Goal: Transaction & Acquisition: Subscribe to service/newsletter

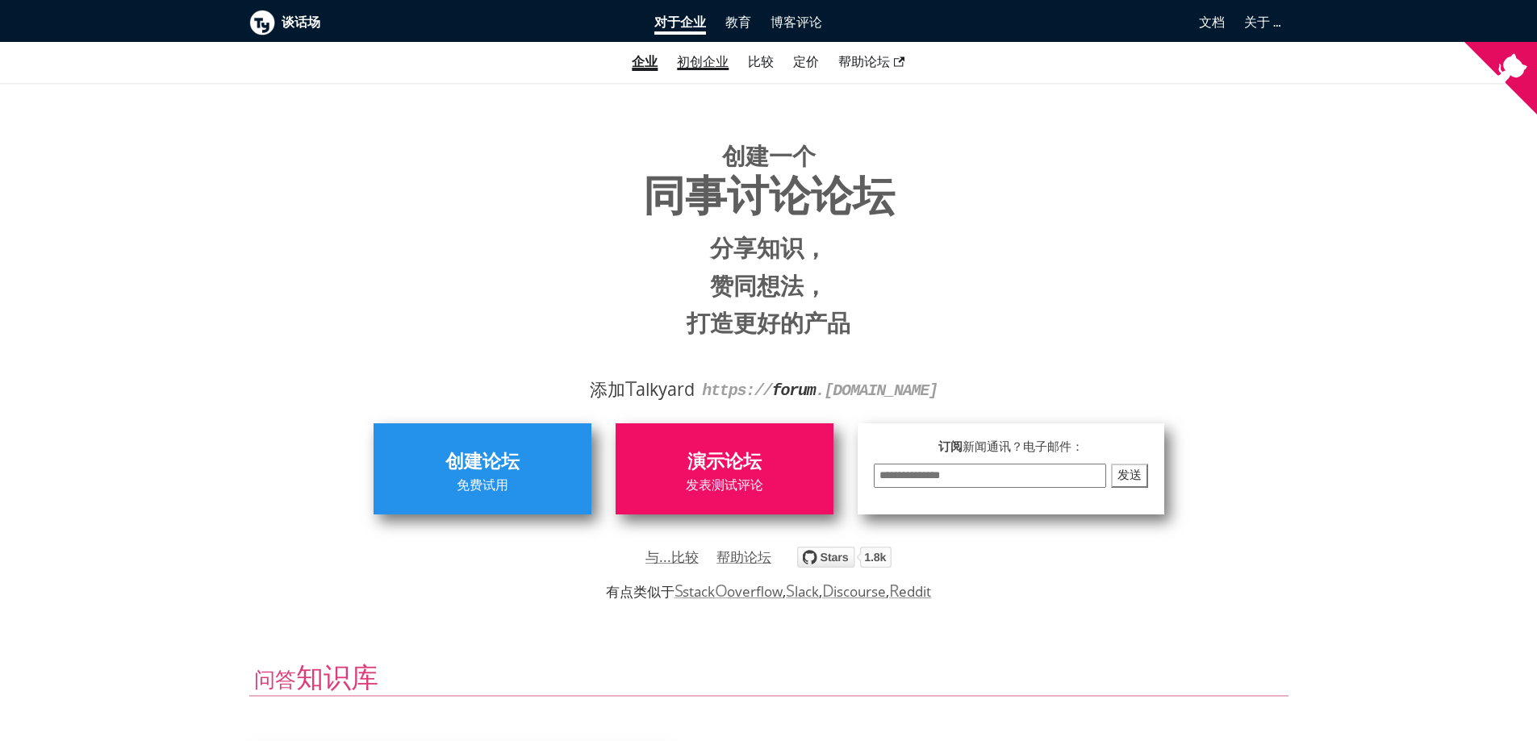
click at [716, 65] on font "初创企业" at bounding box center [703, 61] width 52 height 15
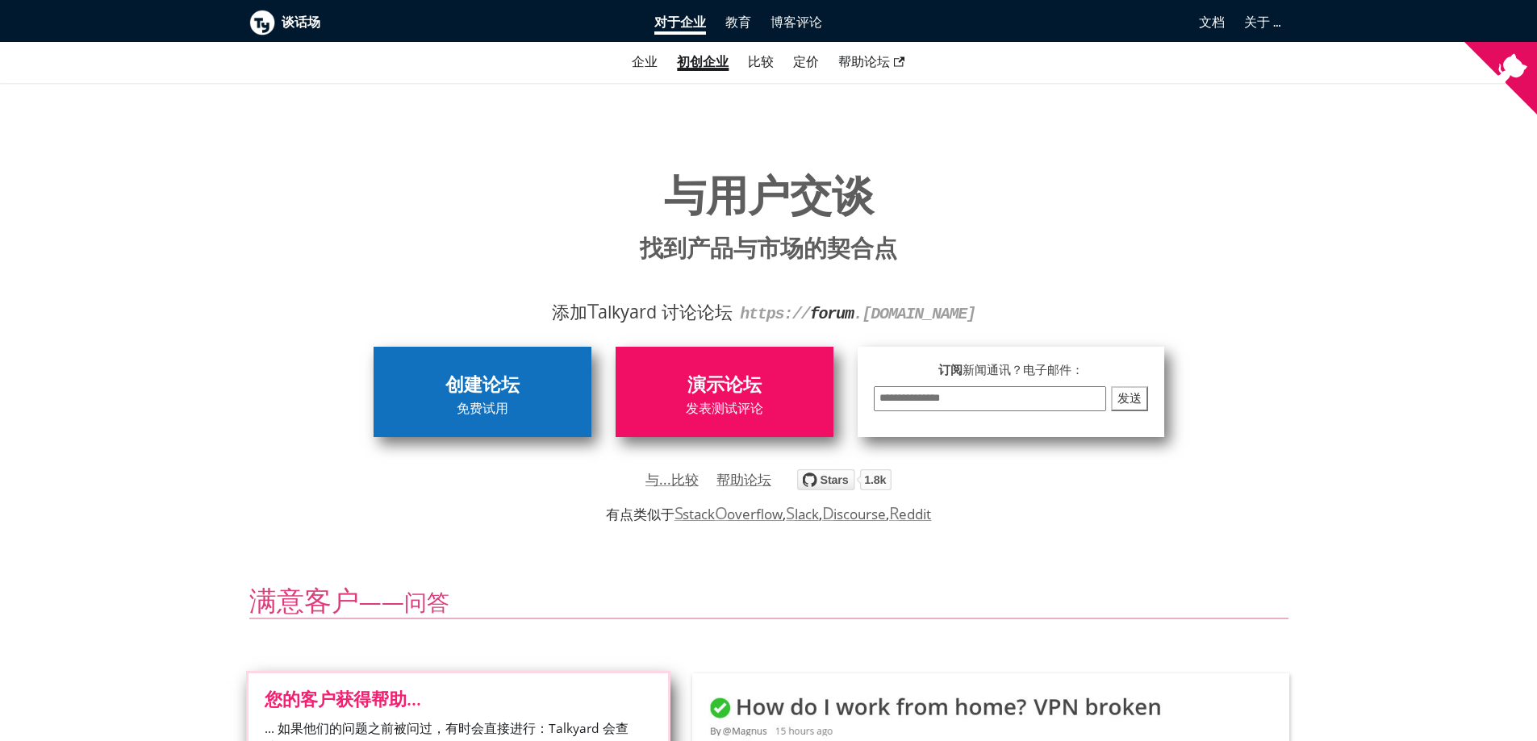
click at [478, 400] on span "免费试用" at bounding box center [483, 409] width 202 height 21
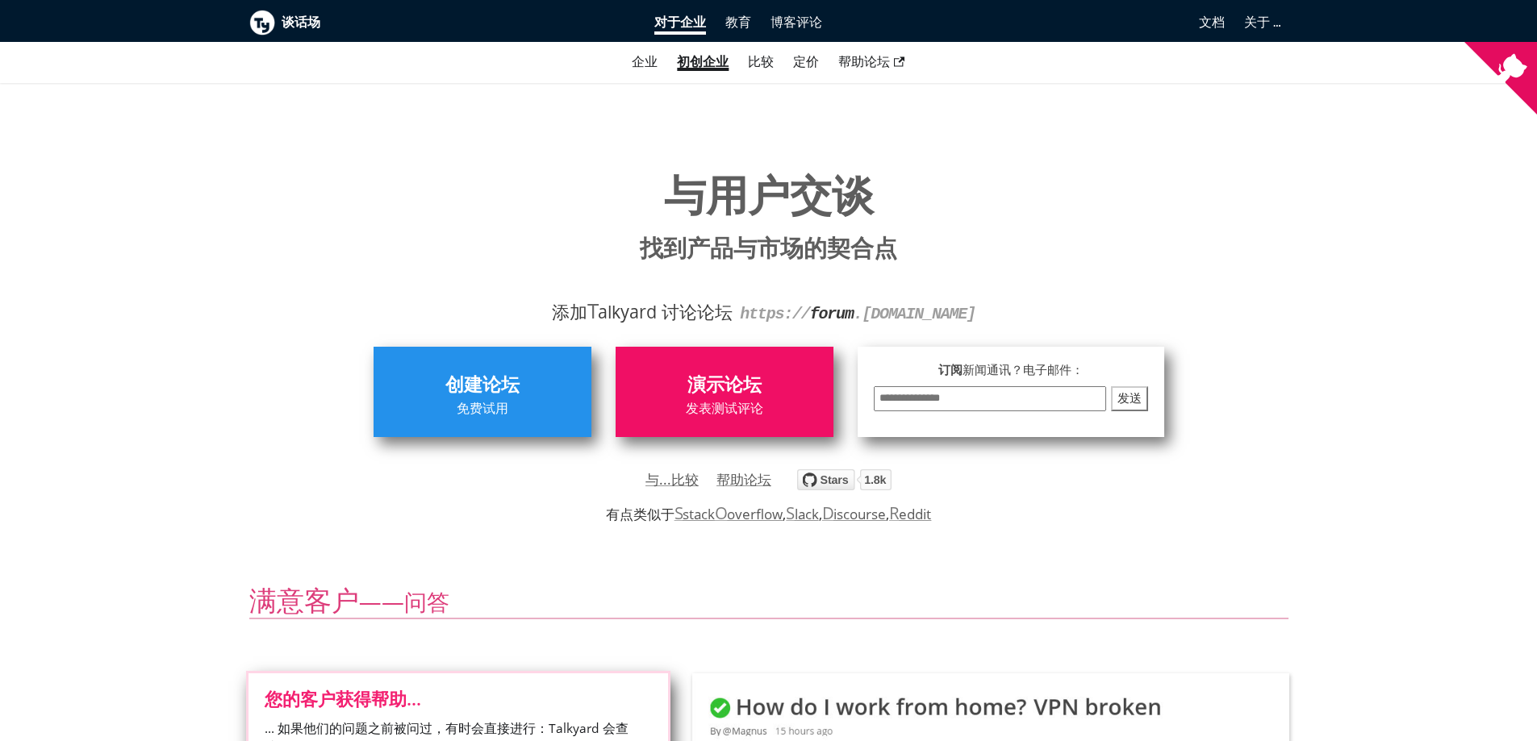
click at [854, 487] on img "在 GitHub 上关注 debiki/talkyard" at bounding box center [844, 480] width 94 height 21
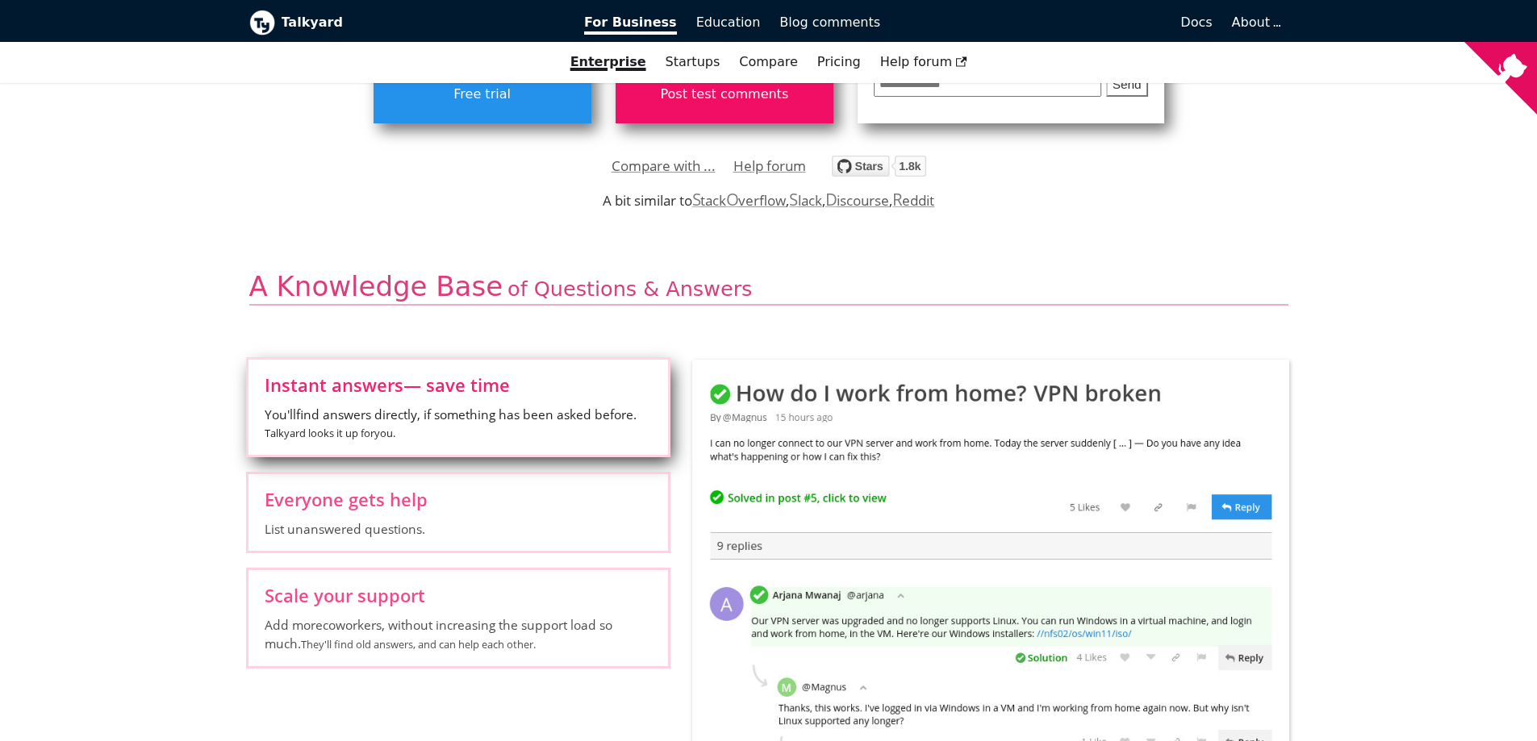
scroll to position [161, 0]
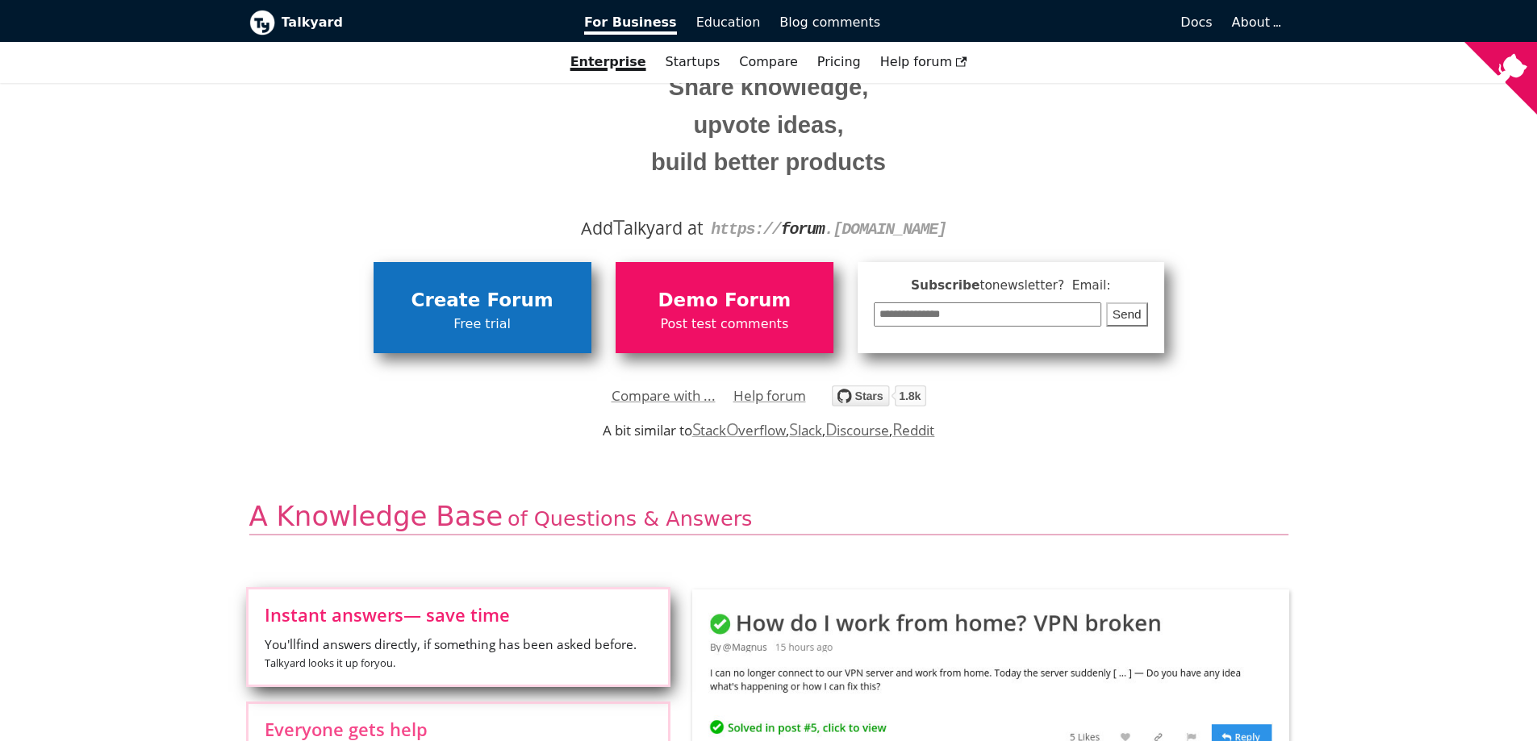
click at [503, 292] on span "Create Forum" at bounding box center [483, 301] width 202 height 31
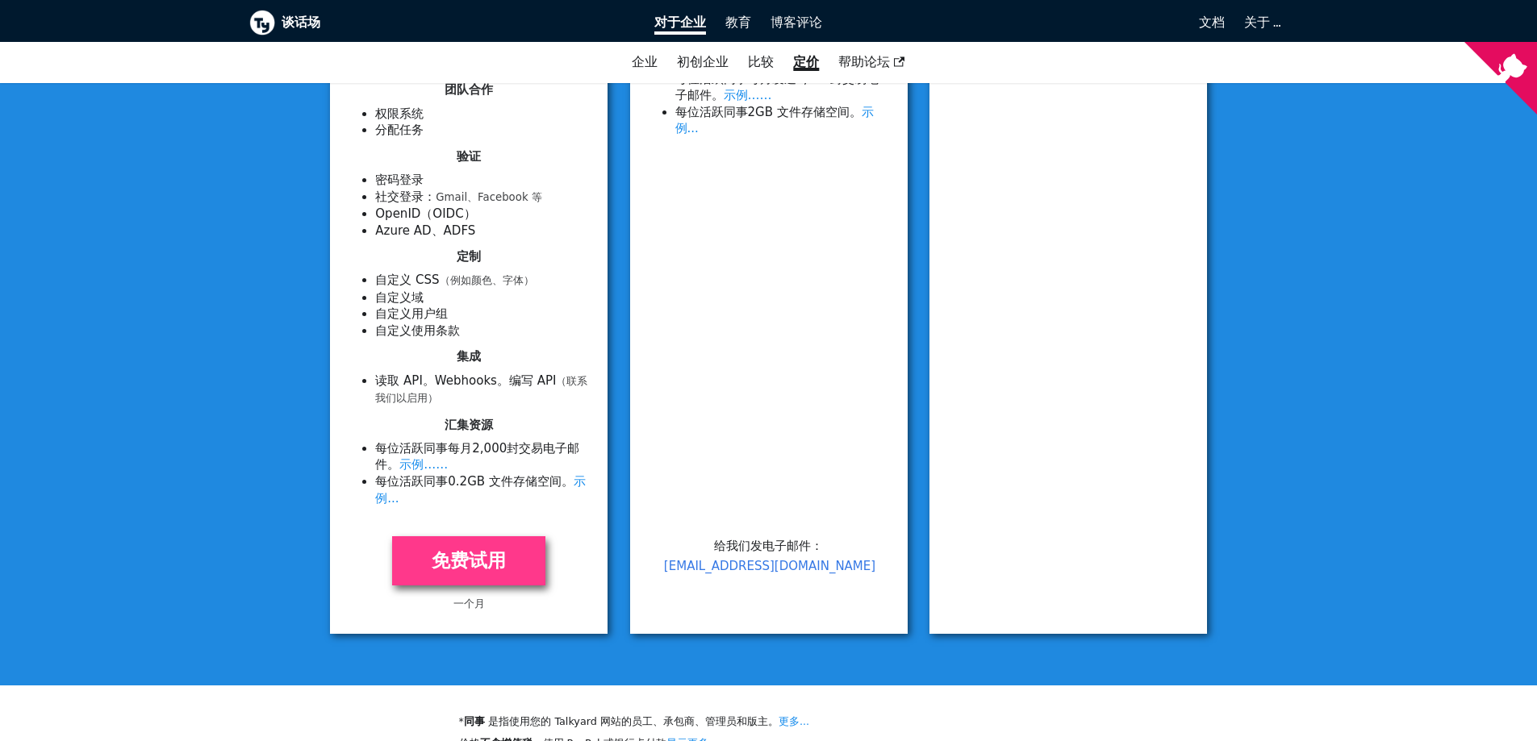
scroll to position [726, 0]
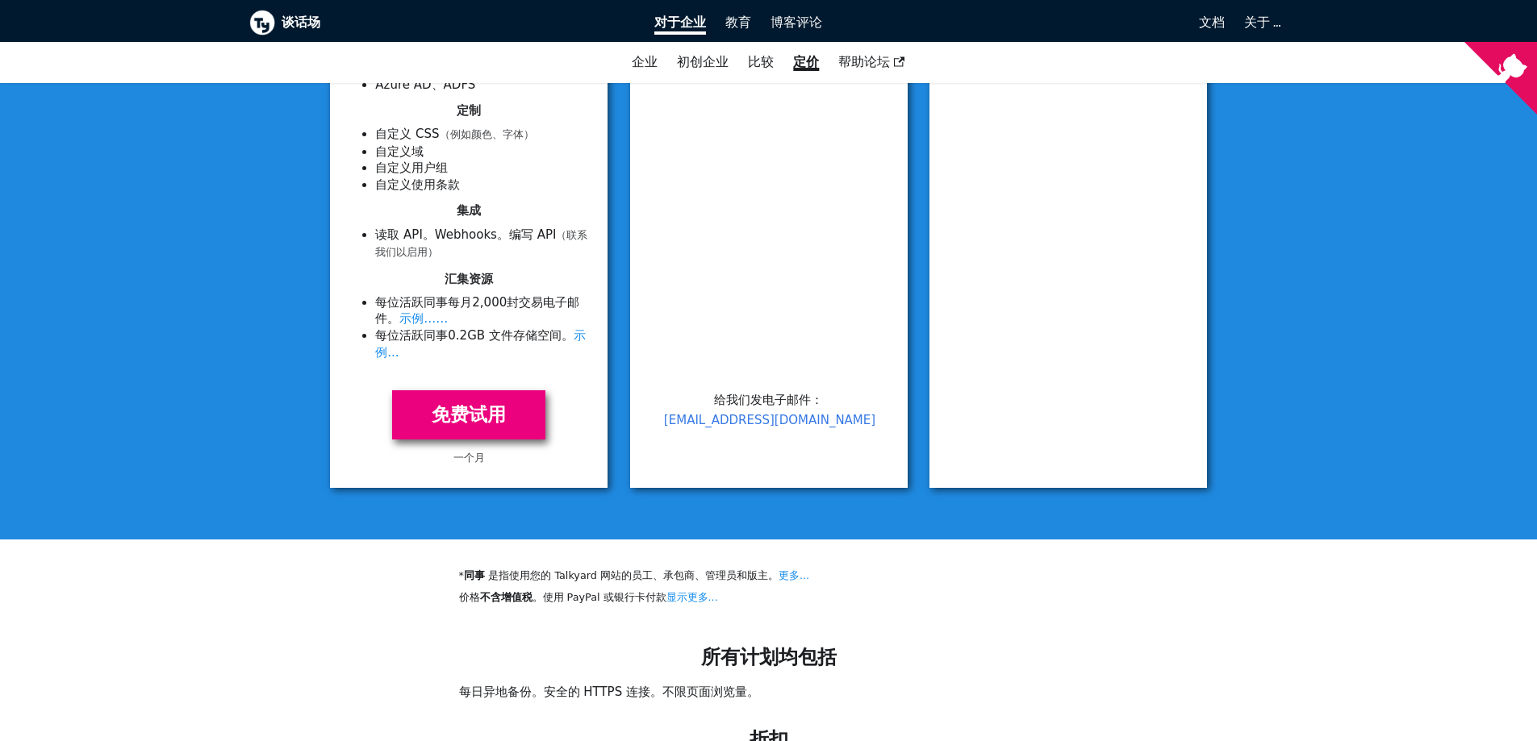
click at [495, 404] on font "免费试用" at bounding box center [469, 414] width 74 height 21
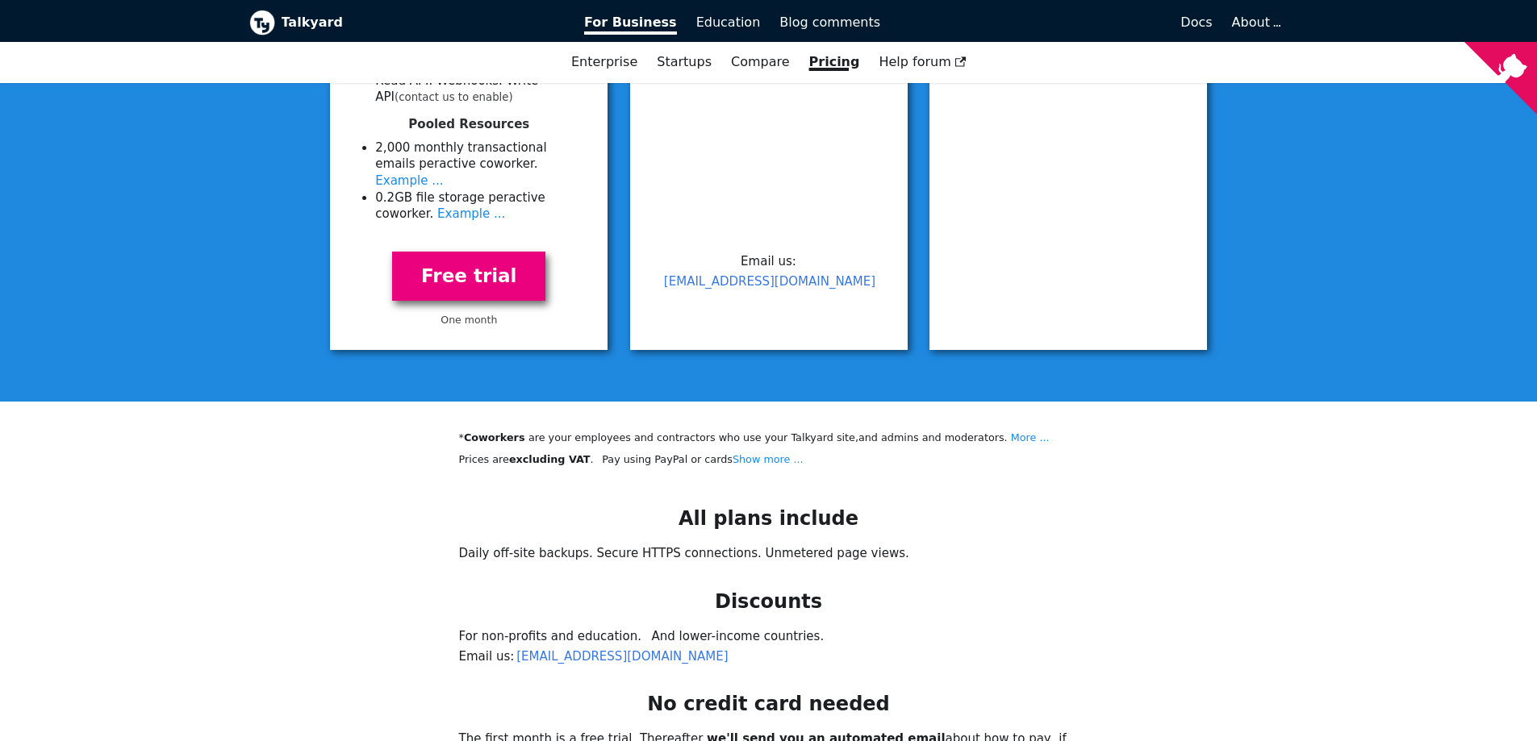
scroll to position [1021, 0]
